Goal: Task Accomplishment & Management: Manage account settings

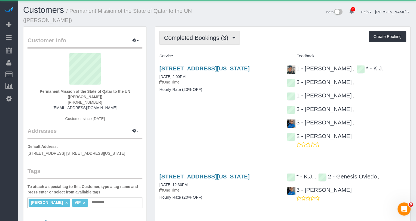
click at [213, 35] on span "Completed Bookings (3)" at bounding box center [197, 37] width 67 height 7
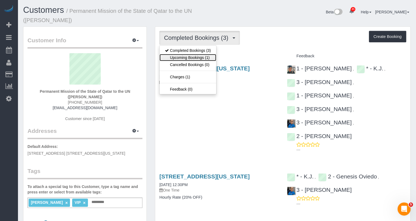
click at [203, 56] on link "Upcoming Bookings (1)" at bounding box center [188, 57] width 57 height 7
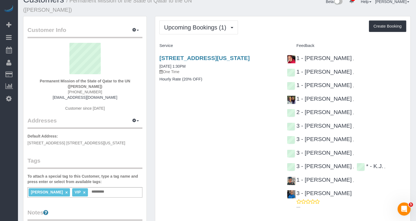
scroll to position [13, 0]
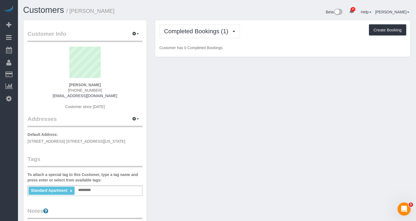
scroll to position [18, 0]
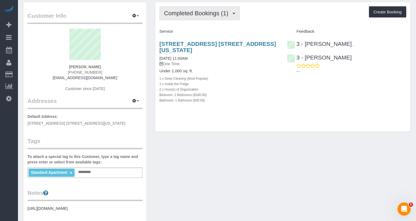
click at [210, 13] on span "Completed Bookings (1)" at bounding box center [197, 13] width 67 height 7
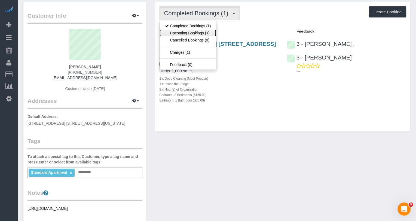
click at [196, 32] on link "Upcoming Bookings (1)" at bounding box center [188, 32] width 57 height 7
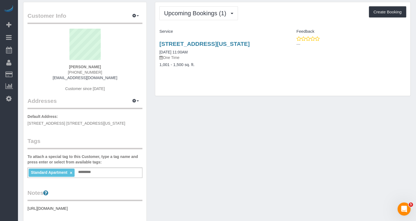
drag, startPoint x: 188, startPoint y: 50, endPoint x: 158, endPoint y: 44, distance: 30.6
click at [158, 44] on div "245 East 44th Street Apt 28e, New York, NY 10017 09/19/2025 11:00AM One Time 1,…" at bounding box center [219, 57] width 128 height 42
copy link "245 East 44th Street Apt 28e, New York, NY 10017"
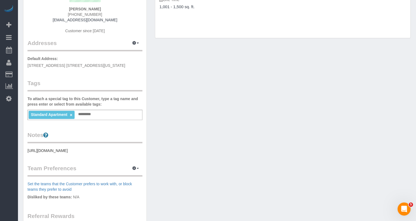
scroll to position [93, 0]
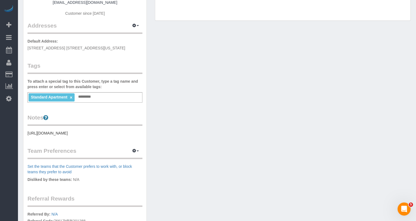
click at [71, 133] on pre "https://www.zillow.com/homedetails/155-E-31st-St-APT-21P-New-York-NY-10016/2109…" at bounding box center [85, 132] width 115 height 5
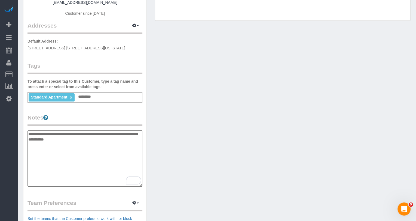
drag, startPoint x: 103, startPoint y: 140, endPoint x: 22, endPoint y: 122, distance: 83.0
click at [22, 122] on div "Customer Info Edit Contact Info Send Message Email Preferences Special Sales Ta…" at bounding box center [85, 133] width 132 height 413
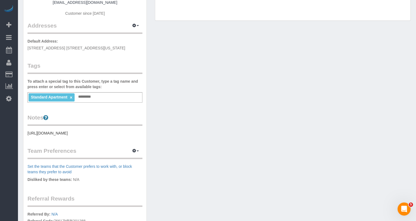
click at [113, 133] on pre "https://www.zillow.com/homedetails/155-E-31st-St-APT-21P-New-York-NY-10016/2109…" at bounding box center [85, 132] width 115 height 5
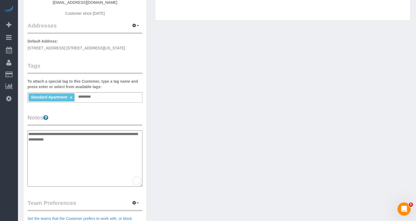
drag, startPoint x: 99, startPoint y: 140, endPoint x: 15, endPoint y: 132, distance: 83.8
click at [15, 132] on div "21 Beta Your Notifications You have 0 alerts × You have 10 to charge for 09/17/…" at bounding box center [208, 133] width 416 height 452
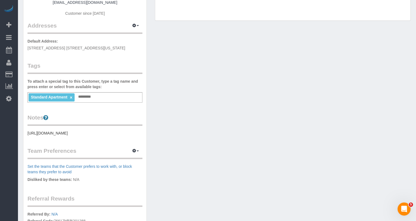
click at [70, 136] on pre "https://www.zillow.com/homedetails/155-E-31st-St-APT-21P-New-York-NY-10016/2109…" at bounding box center [85, 132] width 115 height 5
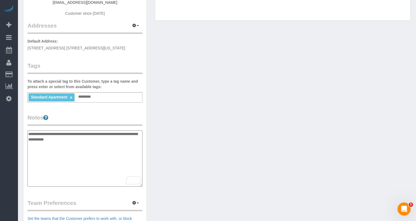
drag, startPoint x: 97, startPoint y: 139, endPoint x: 29, endPoint y: 134, distance: 68.0
click at [29, 134] on textarea "**********" at bounding box center [85, 158] width 115 height 56
type textarea "*"
type textarea "**********"
click at [144, 117] on div "Customer Info Edit Contact Info Send Message Email Preferences Special Sales Ta…" at bounding box center [84, 130] width 123 height 407
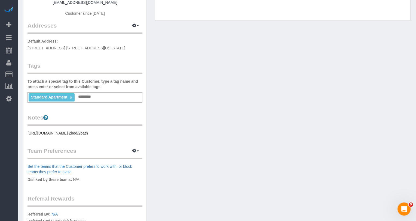
scroll to position [0, 0]
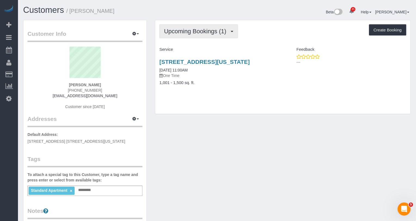
click at [189, 32] on span "Upcoming Bookings (1)" at bounding box center [196, 31] width 65 height 7
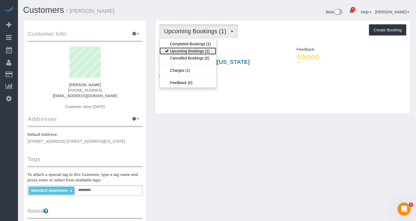
click at [189, 52] on link "Upcoming Bookings (1)" at bounding box center [188, 50] width 57 height 7
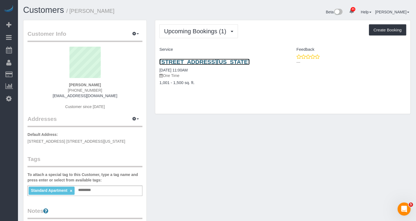
click at [208, 62] on link "245 East 44th Street Apt 28e, New York, NY 10017" at bounding box center [204, 62] width 90 height 6
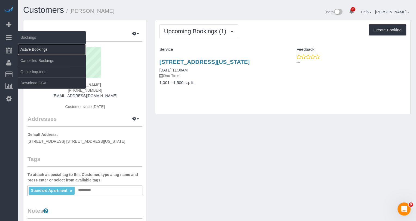
click at [31, 49] on link "Active Bookings" at bounding box center [52, 49] width 68 height 11
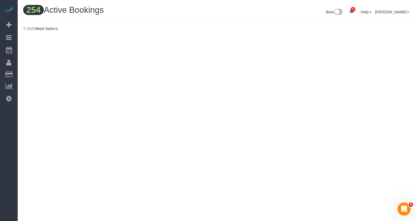
click at [364, 33] on footer "© 2025 Maid Sailors" at bounding box center [217, 28] width 388 height 11
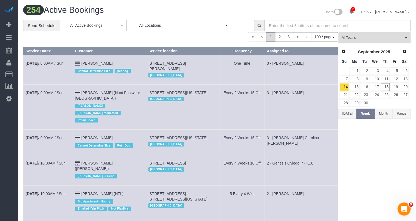
click at [364, 33] on button "All Teams" at bounding box center [375, 37] width 72 height 11
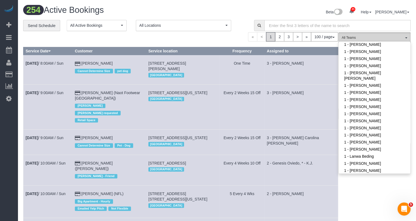
scroll to position [188, 0]
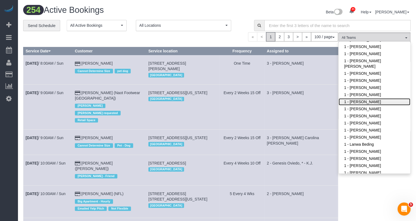
click at [364, 98] on link "1 - [PERSON_NAME]" at bounding box center [375, 101] width 72 height 7
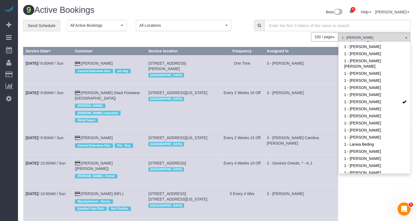
click at [307, 98] on td "3 - [PERSON_NAME]" at bounding box center [302, 106] width 74 height 45
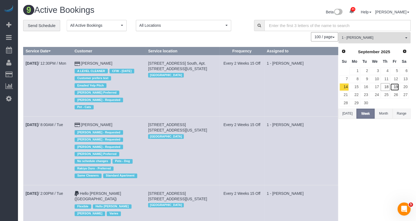
click at [396, 86] on link "19" at bounding box center [395, 86] width 9 height 7
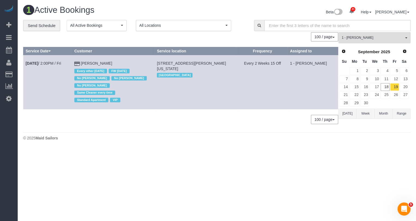
scroll to position [0, 0]
click at [376, 38] on span "1 - [PERSON_NAME]" at bounding box center [373, 37] width 62 height 5
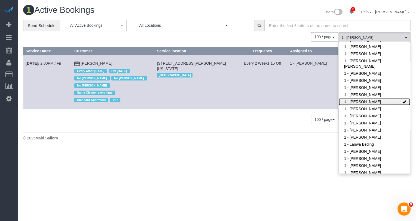
click at [369, 98] on link "1 - [PERSON_NAME]" at bounding box center [375, 101] width 72 height 7
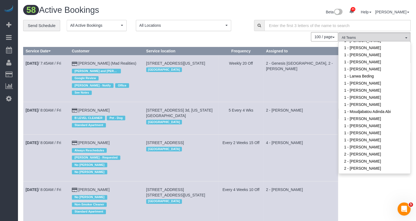
scroll to position [258, 0]
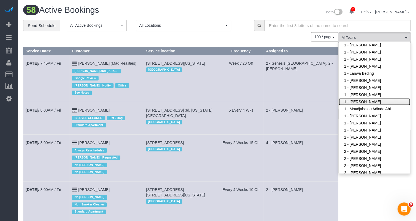
click at [369, 98] on link "1 - [PERSON_NAME]" at bounding box center [375, 101] width 72 height 7
click at [299, 92] on td "2 - Genesis Oviedo, 2 - Katherine Poveda" at bounding box center [301, 78] width 74 height 47
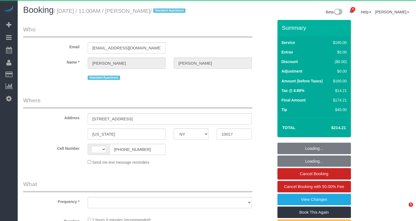
select select "NY"
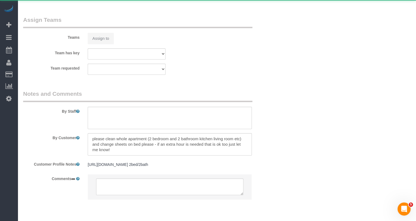
select select "string:US"
select select "object:893"
select select "spot1"
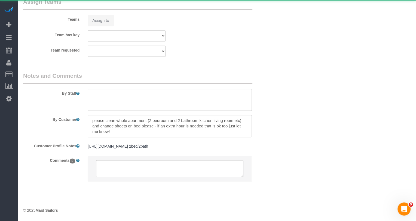
select select "string:stripe-pm_1QoyWd4VGloSiKo7wUMiV9jd"
select select "number:58"
select select "number:73"
select select "number:15"
select select "number:5"
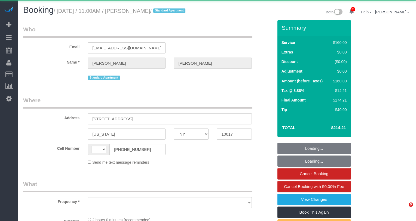
select select "NY"
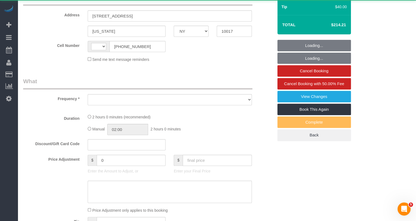
scroll to position [400, 0]
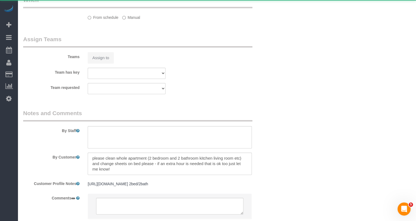
select select "string:US"
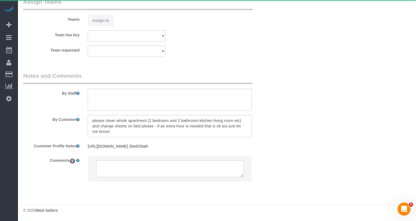
select select "object:893"
select select "string:stripe-pm_1QoyWd4VGloSiKo7wUMiV9jd"
select select "spot1"
select select "number:58"
select select "number:73"
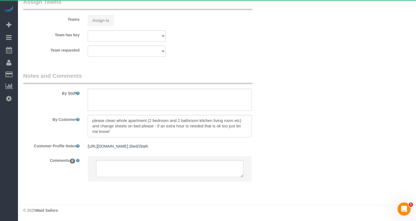
select select "number:15"
select select "number:5"
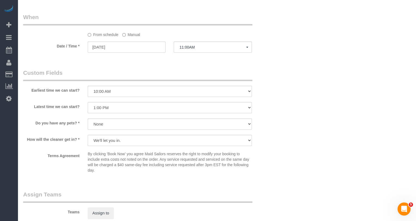
scroll to position [405, 0]
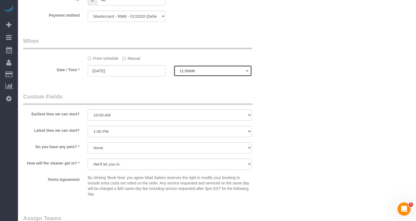
click at [189, 73] on span "11:00AM" at bounding box center [213, 71] width 67 height 4
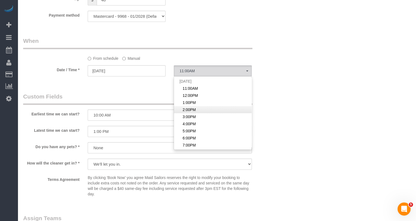
click at [190, 112] on span "2:00PM" at bounding box center [189, 109] width 13 height 5
select select "spot4"
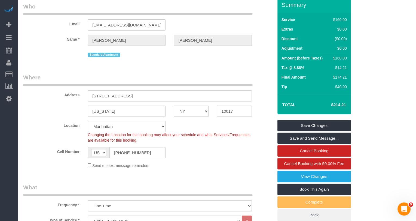
scroll to position [0, 0]
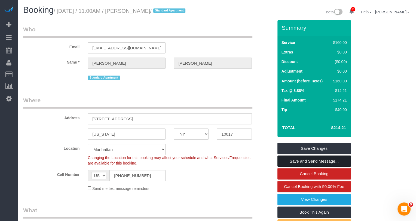
click at [304, 165] on link "Save and Send Message..." at bounding box center [315, 160] width 74 height 11
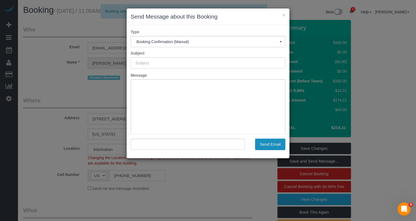
click at [275, 144] on button "Send Email" at bounding box center [270, 143] width 30 height 11
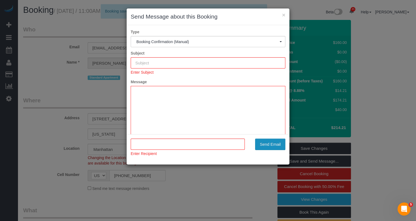
type input "Cleaning Confirmed for 09/19/2025 at 2:00pm"
type input ""Samantha Kaner" <kaner120@yahoo.com>"
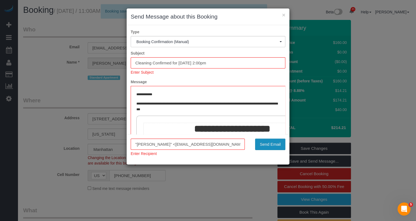
click at [275, 144] on button "Send Email" at bounding box center [270, 143] width 30 height 11
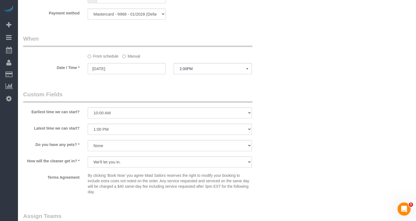
scroll to position [556, 0]
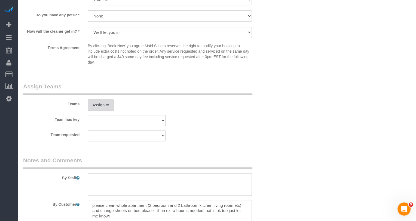
click at [100, 111] on button "Assign to" at bounding box center [101, 104] width 26 height 11
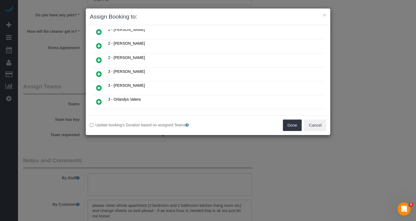
scroll to position [257, 0]
click at [100, 113] on icon at bounding box center [99, 116] width 6 height 7
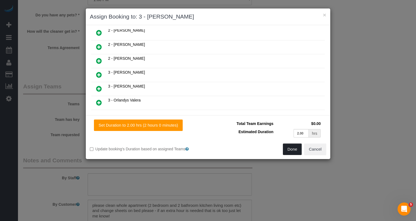
click at [298, 150] on button "Done" at bounding box center [292, 148] width 19 height 11
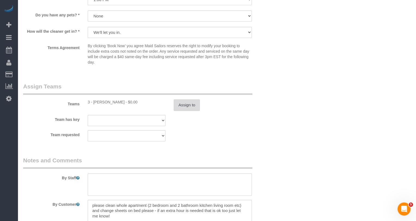
click at [189, 109] on button "Assign to" at bounding box center [187, 104] width 26 height 11
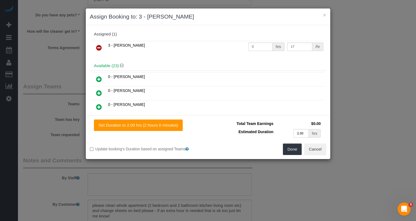
click at [101, 45] on link at bounding box center [99, 48] width 13 height 11
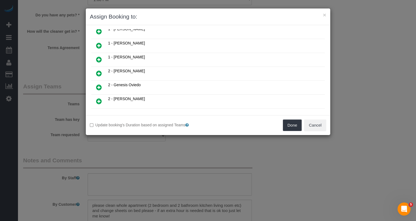
scroll to position [190, 0]
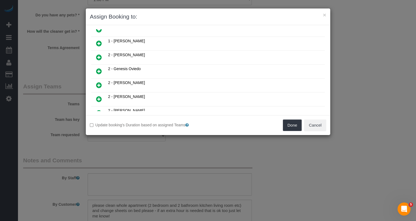
click at [98, 40] on icon at bounding box center [99, 43] width 6 height 7
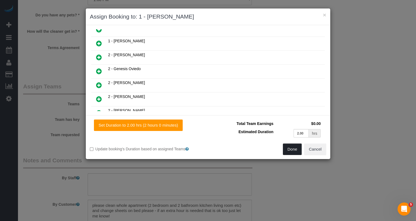
click at [295, 152] on button "Done" at bounding box center [292, 148] width 19 height 11
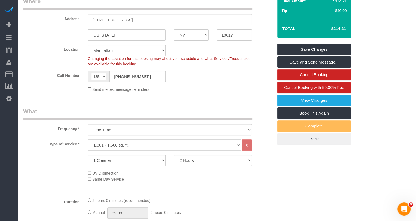
scroll to position [0, 0]
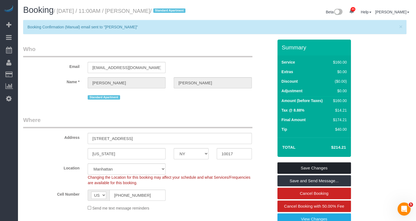
click at [319, 173] on link "Save Changes" at bounding box center [315, 167] width 74 height 11
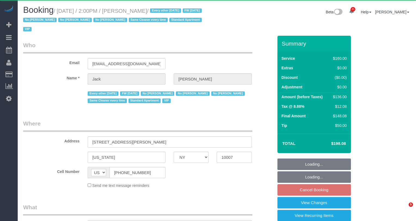
select select "NY"
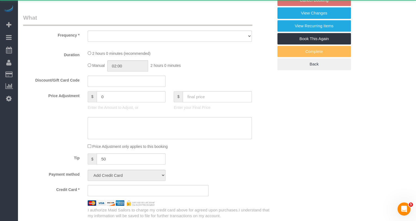
scroll to position [431, 0]
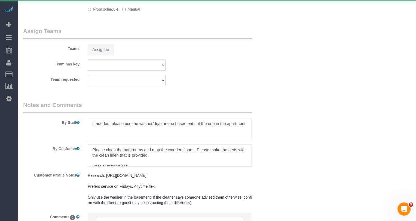
select select "object:908"
select select "number:89"
select select "number:90"
select select "number:15"
select select "number:6"
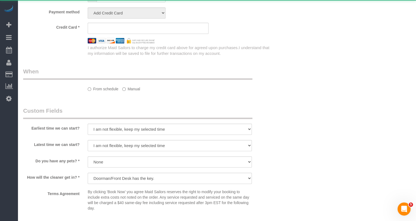
select select "object:1059"
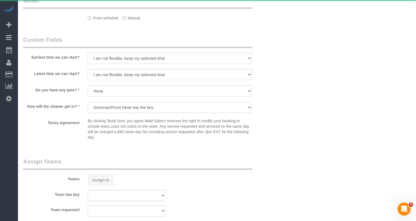
select select "string:stripe-pm_1J2nYM4VGloSiKo7UvtdORhg"
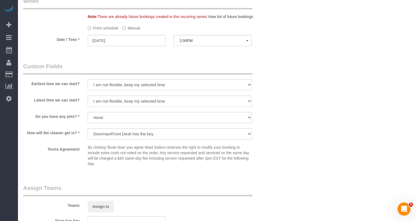
scroll to position [455, 0]
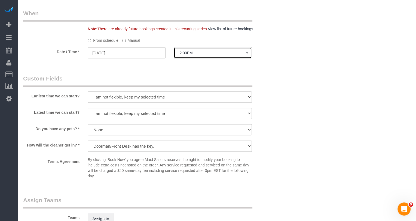
click at [185, 54] on span "2:00PM" at bounding box center [213, 53] width 67 height 4
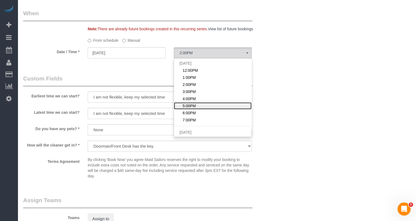
click at [189, 107] on span "5:00PM" at bounding box center [189, 105] width 13 height 5
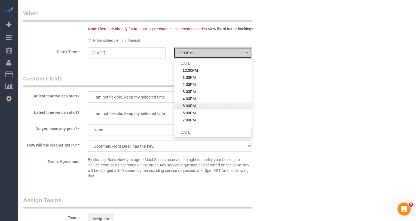
select select "spot6"
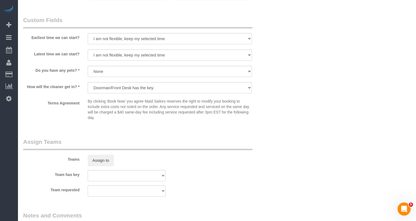
scroll to position [573, 0]
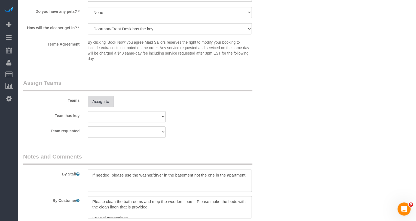
click at [101, 99] on button "Assign to" at bounding box center [101, 101] width 26 height 11
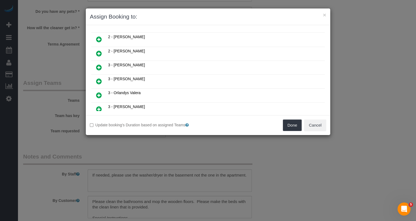
scroll to position [285, 0]
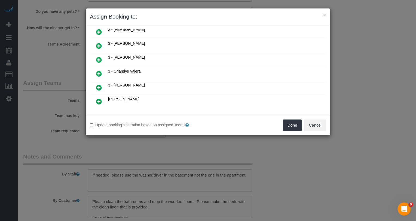
click at [126, 119] on icon at bounding box center [126, 121] width 3 height 4
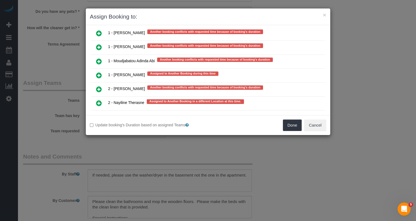
scroll to position [1171, 0]
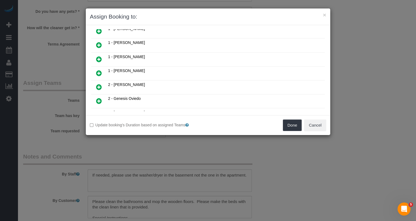
click at [93, 82] on link at bounding box center [99, 87] width 13 height 11
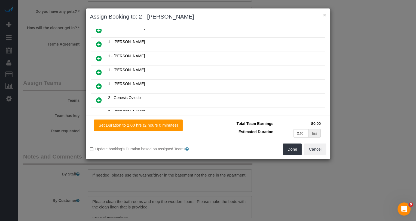
scroll to position [173, 0]
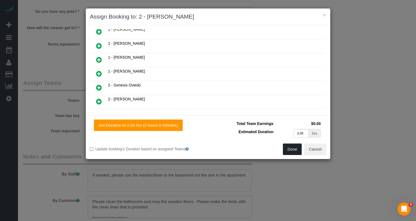
click at [299, 150] on button "Done" at bounding box center [292, 148] width 19 height 11
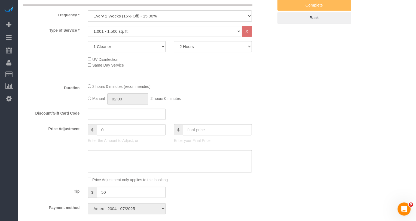
scroll to position [0, 0]
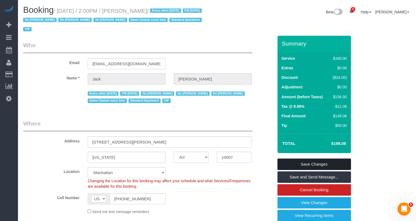
click at [300, 164] on link "Save Changes" at bounding box center [315, 163] width 74 height 11
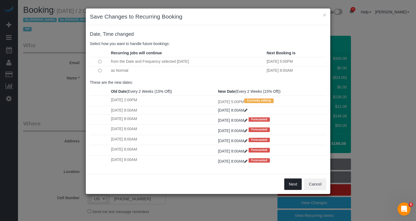
click at [295, 182] on button "Next" at bounding box center [294, 183] width 18 height 11
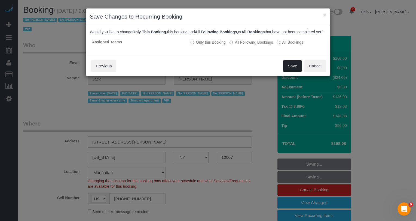
click at [297, 71] on button "Save" at bounding box center [292, 65] width 19 height 11
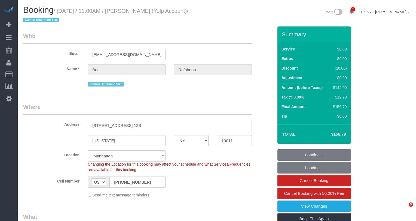
select select "NY"
select select "1"
select select "spot55"
select select "number:89"
select select "number:90"
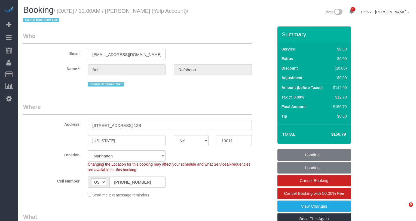
select select "number:15"
select select "number:7"
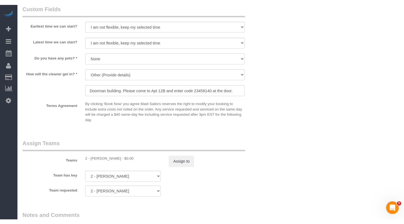
scroll to position [574, 0]
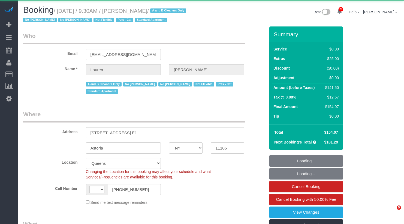
select select "NY"
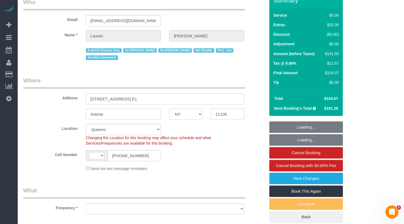
scroll to position [37, 0]
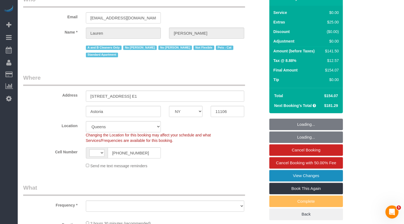
select select "string:[GEOGRAPHIC_DATA]"
click at [288, 174] on link "View Changes" at bounding box center [306, 175] width 74 height 11
select select "object:1538"
select select "string:stripe-pm_1PIWVh4VGloSiKo7AVfD13n6"
select select "1"
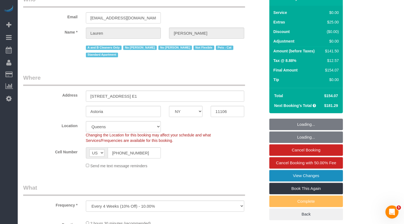
select select "number:89"
select select "number:90"
select select "number:14"
select select "number:5"
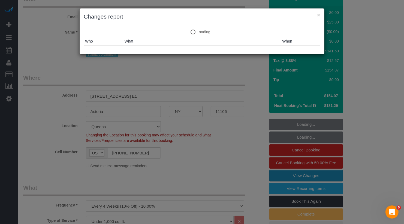
select select "1"
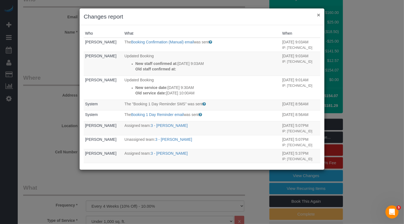
click at [319, 14] on button "×" at bounding box center [318, 15] width 3 height 6
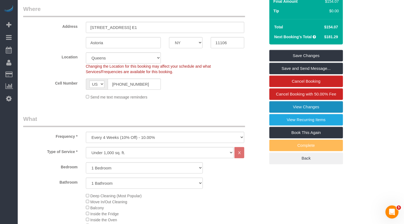
scroll to position [275, 0]
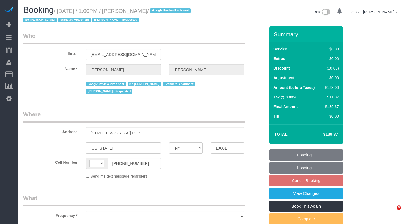
select select "NY"
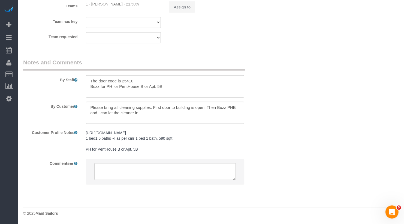
select select "string:[GEOGRAPHIC_DATA]"
select select "object:568"
select select "string:stripe-pm_1PEGLP4VGloSiKo7LwC35vvO"
select select "1"
select select "object:924"
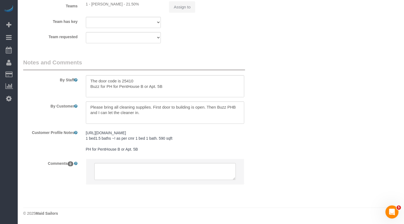
select select "number:56"
select select "number:69"
select select "number:15"
select select "number:5"
select select "1"
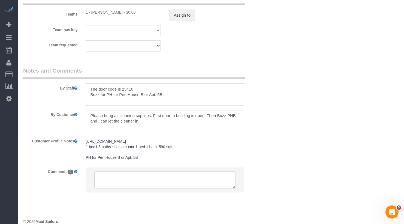
select select "spot2"
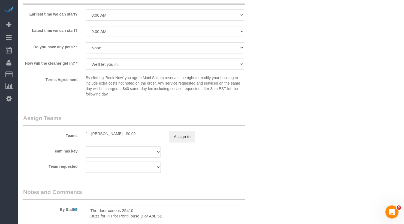
scroll to position [636, 0]
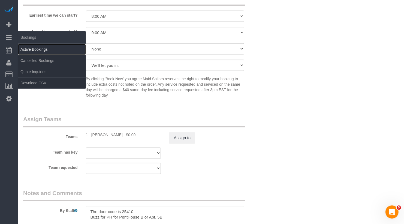
click at [36, 50] on link "Active Bookings" at bounding box center [52, 49] width 68 height 11
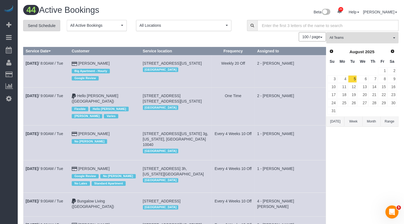
click at [57, 21] on link "Send Schedule" at bounding box center [41, 25] width 37 height 11
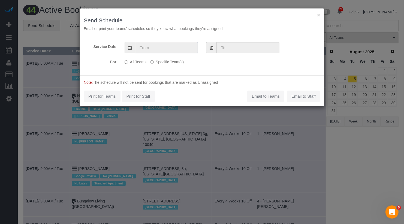
click at [166, 47] on input "text" at bounding box center [166, 47] width 63 height 11
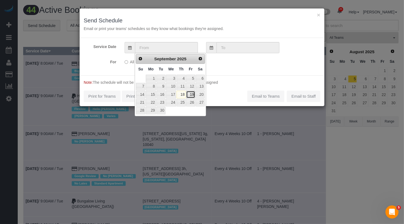
click at [192, 94] on link "19" at bounding box center [190, 94] width 9 height 7
type input "[DATE]"
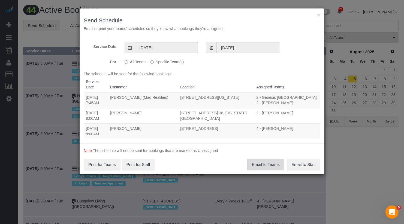
click at [268, 163] on button "Email to Teams" at bounding box center [265, 164] width 37 height 11
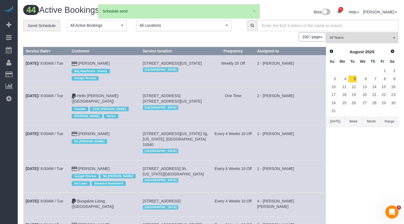
click at [337, 116] on button "[DATE]" at bounding box center [335, 121] width 18 height 10
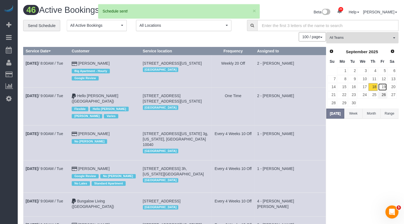
click at [384, 86] on link "19" at bounding box center [382, 86] width 9 height 7
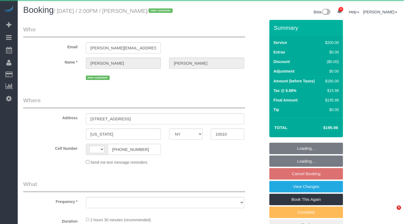
select select "NY"
select select "string:[GEOGRAPHIC_DATA]"
select select "object:797"
select select "150"
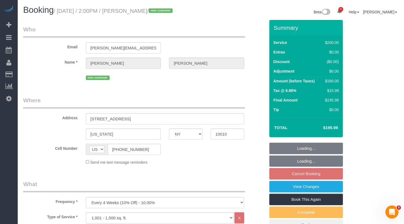
select select "number:89"
select select "number:74"
select select "number:13"
select select "number:7"
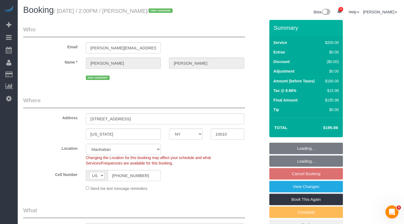
select select "string:stripe-pm_1S8kCg4VGloSiKo7GHOnHBs4"
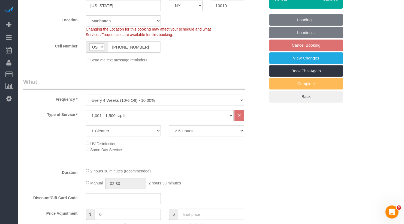
select select "object:1029"
select select "spot2"
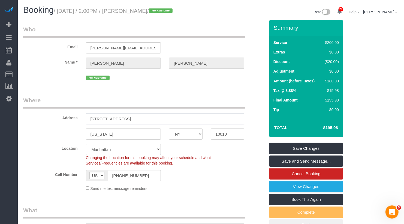
drag, startPoint x: 142, startPoint y: 118, endPoint x: 84, endPoint y: 115, distance: 58.1
click at [84, 115] on div "[STREET_ADDRESS]" at bounding box center [165, 118] width 167 height 11
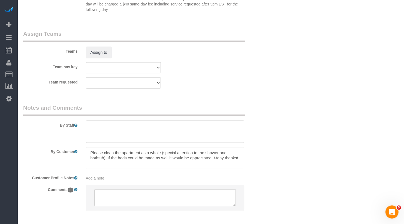
scroll to position [630, 0]
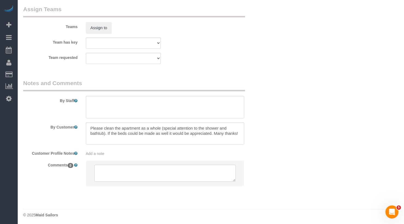
click at [98, 153] on span "Add a note" at bounding box center [95, 153] width 19 height 4
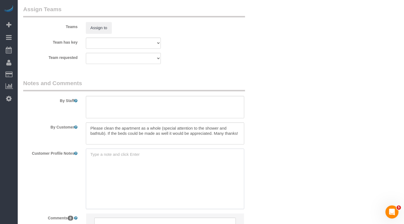
paste textarea "https://streeteasy.com/building/601-east-20-street-new_york/04g?utm_campaign=re…"
type textarea "[URL][DOMAIN_NAME] 2bed/2bath"
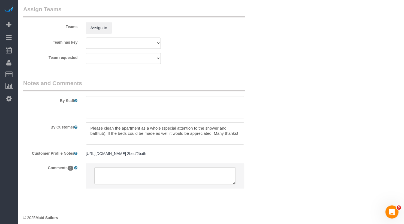
click at [221, 80] on legend "Notes and Comments" at bounding box center [134, 85] width 222 height 12
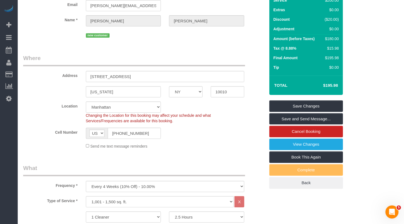
scroll to position [0, 0]
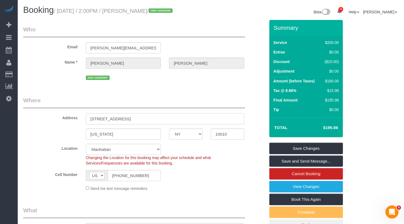
click at [130, 119] on input "[STREET_ADDRESS]" at bounding box center [165, 118] width 159 height 11
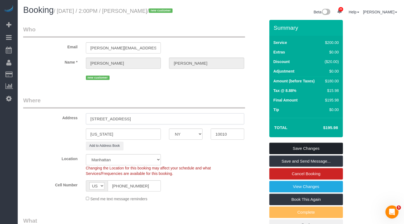
type input "[STREET_ADDRESS]"
click at [288, 147] on link "Save Changes" at bounding box center [306, 148] width 74 height 11
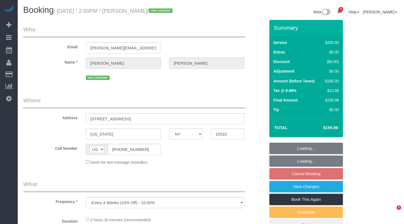
select select "NY"
select select "string:stripe-pm_1S8kCg4VGloSiKo7GHOnHBs4"
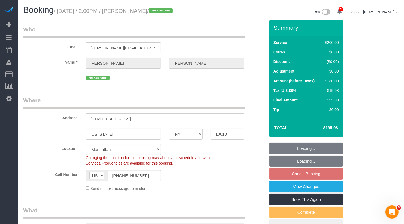
scroll to position [100, 0]
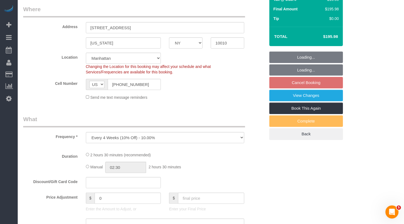
select select "object:803"
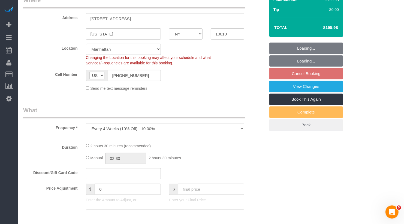
select select "150"
select select "spot2"
select select "number:89"
select select "number:74"
select select "number:13"
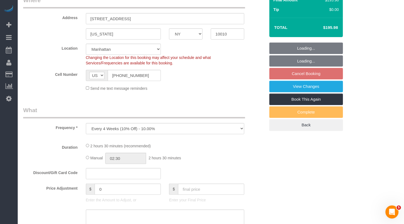
select select "number:7"
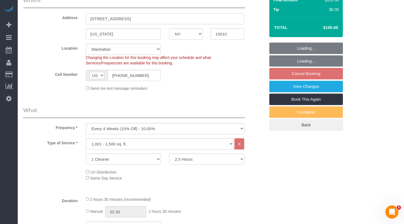
click at [130, 20] on input "[STREET_ADDRESS]" at bounding box center [165, 18] width 159 height 11
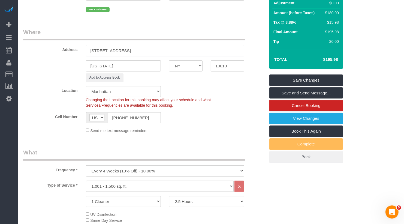
scroll to position [0, 0]
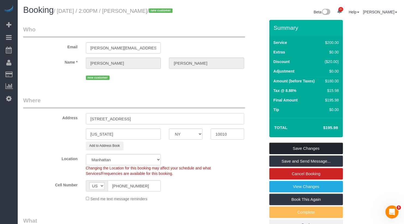
type input "[STREET_ADDRESS]"
click at [311, 149] on link "Save Changes" at bounding box center [306, 148] width 74 height 11
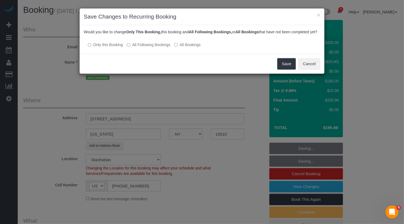
click at [164, 47] on label "All Following Bookings" at bounding box center [149, 44] width 44 height 5
click at [289, 70] on button "Save" at bounding box center [286, 63] width 19 height 11
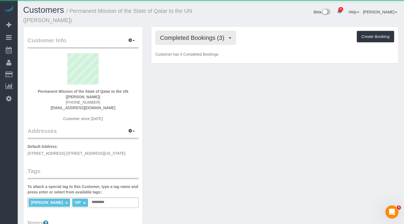
click at [204, 36] on span "Completed Bookings (3)" at bounding box center [193, 37] width 67 height 7
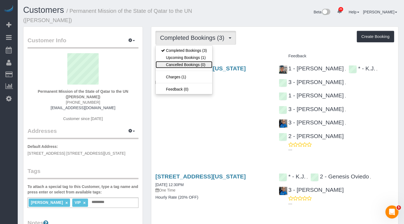
click at [201, 61] on link "Cancelled Bookings (0)" at bounding box center [184, 64] width 57 height 7
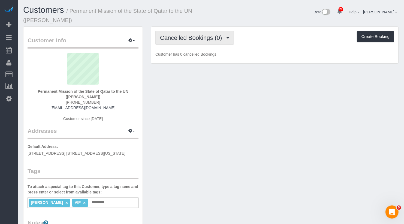
click at [204, 38] on span "Cancelled Bookings (0)" at bounding box center [192, 37] width 65 height 7
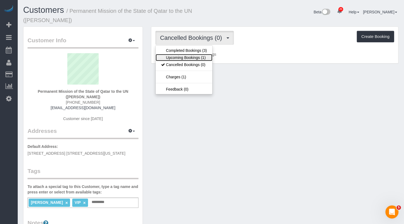
click at [203, 59] on link "Upcoming Bookings (1)" at bounding box center [184, 57] width 57 height 7
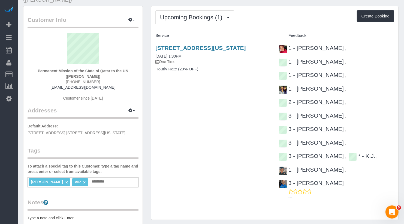
scroll to position [21, 0]
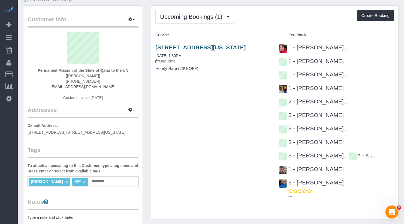
drag, startPoint x: 207, startPoint y: 54, endPoint x: 156, endPoint y: 48, distance: 50.7
click at [156, 48] on h3 "[STREET_ADDRESS][US_STATE]" at bounding box center [212, 47] width 115 height 6
copy link "[STREET_ADDRESS][US_STATE]"
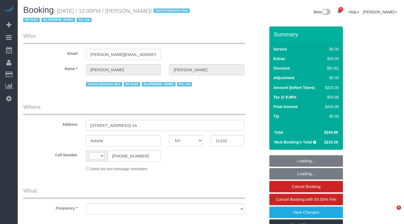
select select "NY"
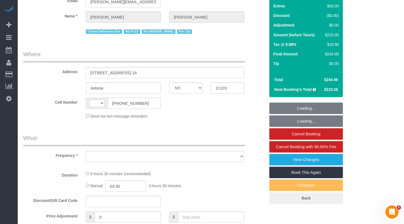
select select "object:2219"
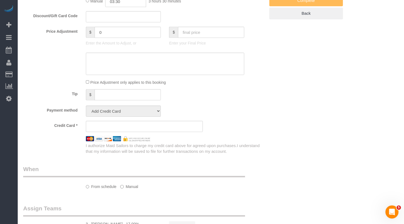
select select "string:US"
select select "spot1"
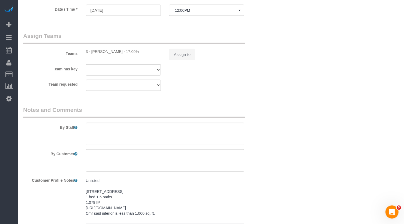
select select "string:stripe-pm_1QLvt54VGloSiKo7dC2NJORx"
select select "2"
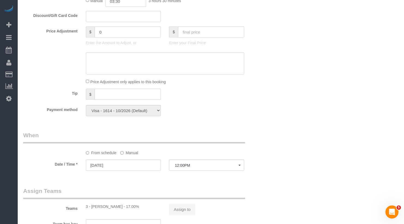
select select
select select "object:2763"
select select "spot52"
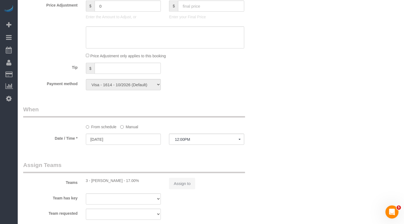
select select "number:89"
select select "number:90"
select select "number:14"
select select "number:5"
select select "2"
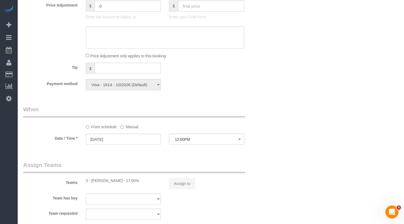
select select "2"
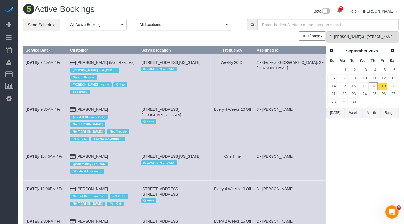
scroll to position [53, 0]
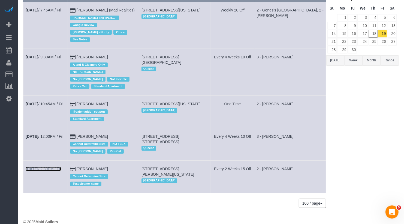
click at [59, 167] on link "Sep 19th / 2:30PM / Fri" at bounding box center [43, 169] width 35 height 4
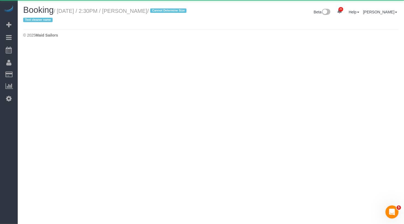
select select "NY"
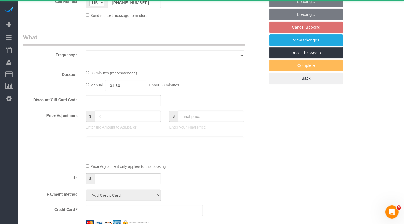
scroll to position [303, 0]
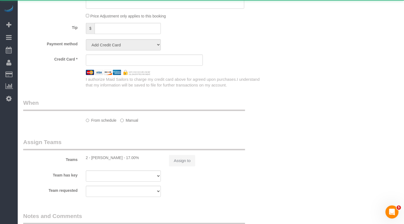
select select "object:4401"
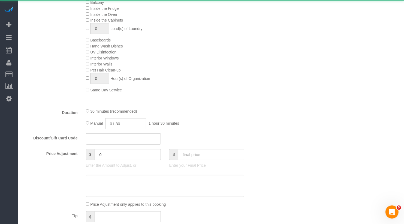
select select "string:stripe-pm_1REMk24VGloSiKo7t1T9C341"
select select "number:89"
select select "number:90"
select select "number:15"
select select "number:5"
